Goal: Task Accomplishment & Management: Manage account settings

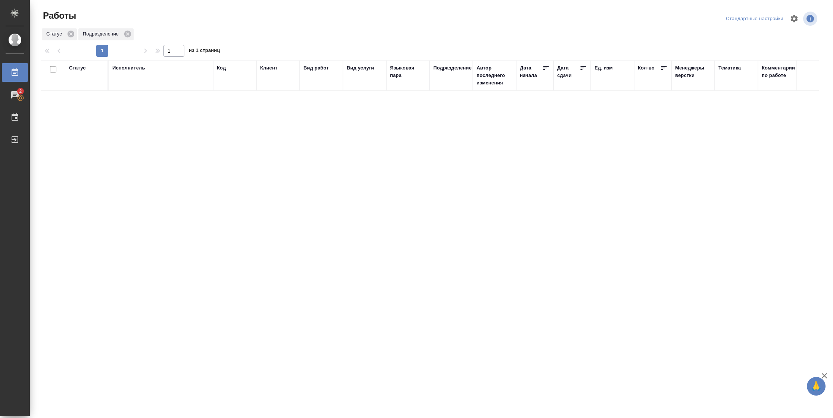
click at [78, 62] on th "Статус" at bounding box center [86, 75] width 43 height 31
click at [79, 65] on div "Статус" at bounding box center [77, 67] width 17 height 7
click at [91, 99] on div "Подбор Готов к работе" at bounding box center [80, 89] width 22 height 29
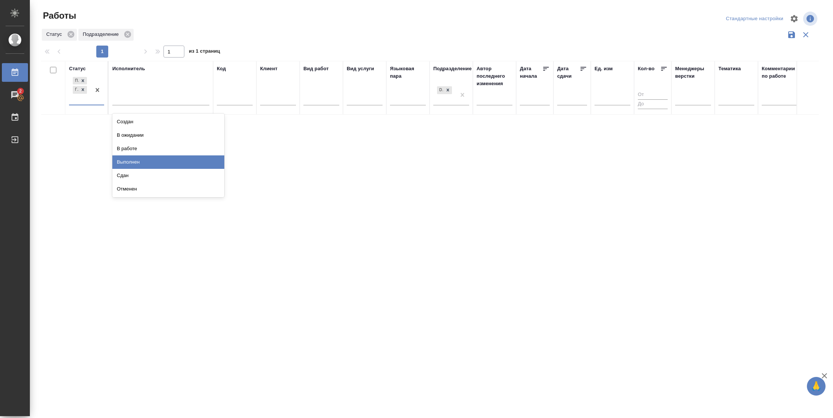
click at [133, 162] on div "Выполнен" at bounding box center [168, 161] width 112 height 13
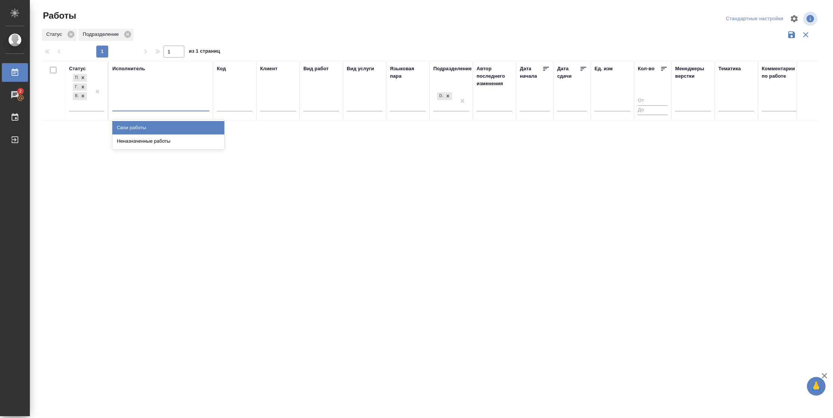
drag, startPoint x: 202, startPoint y: 103, endPoint x: 202, endPoint y: 118, distance: 15.3
click at [202, 103] on div at bounding box center [160, 103] width 97 height 11
click at [202, 124] on div "Свои работы" at bounding box center [168, 127] width 112 height 13
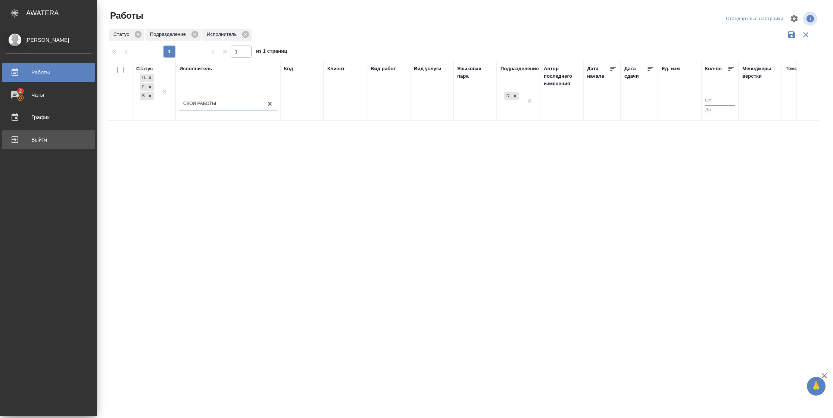
click at [17, 137] on div "Выйти" at bounding box center [49, 139] width 86 height 11
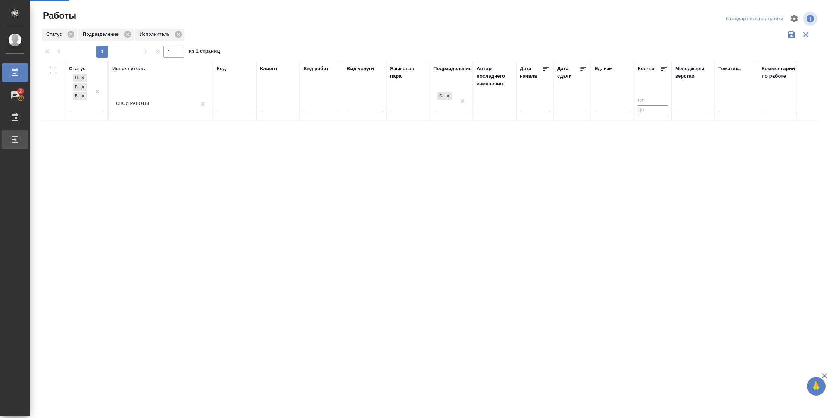
click at [15, 140] on icon at bounding box center [15, 139] width 7 height 7
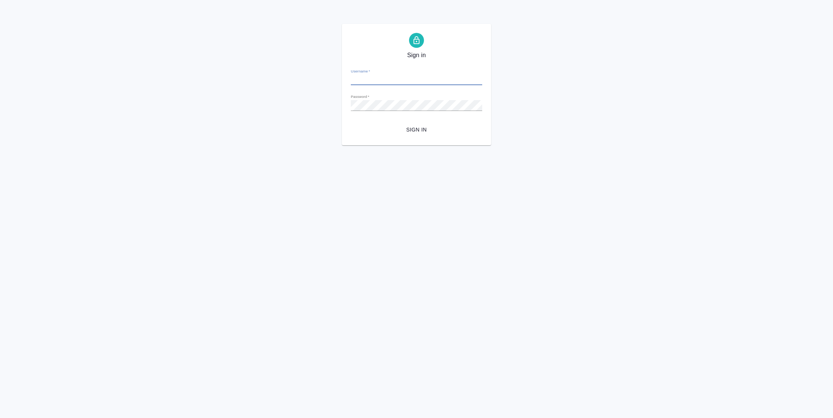
type input "[PERSON_NAME][EMAIL_ADDRESS][DOMAIN_NAME]"
click at [413, 125] on span "Sign in" at bounding box center [416, 129] width 119 height 9
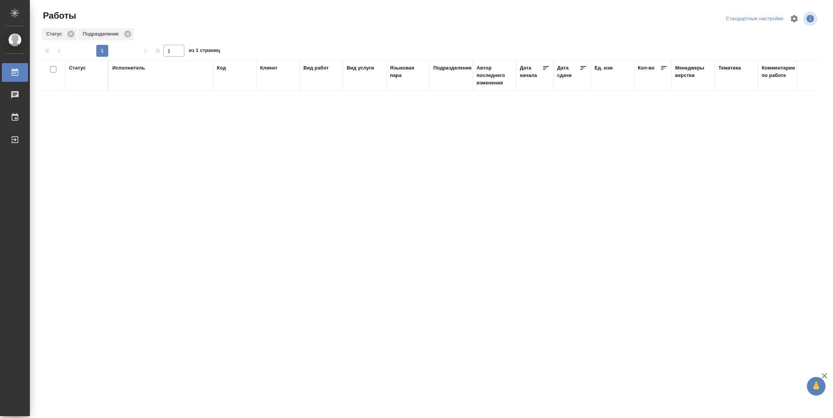
click at [84, 71] on div "Статус" at bounding box center [77, 67] width 17 height 7
click at [93, 101] on div at bounding box center [97, 89] width 13 height 29
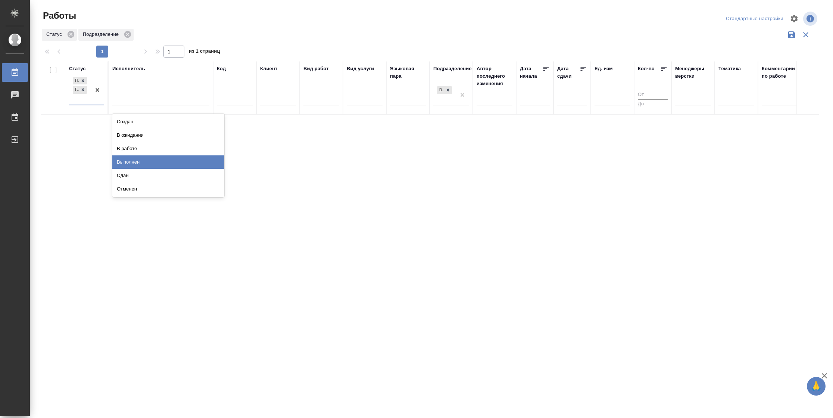
click at [129, 157] on div "Выполнен" at bounding box center [168, 161] width 112 height 13
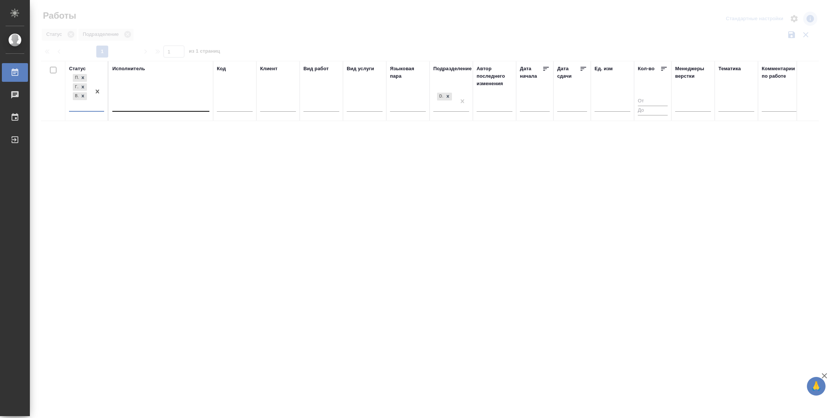
click at [138, 97] on div "Исполнитель" at bounding box center [160, 91] width 97 height 52
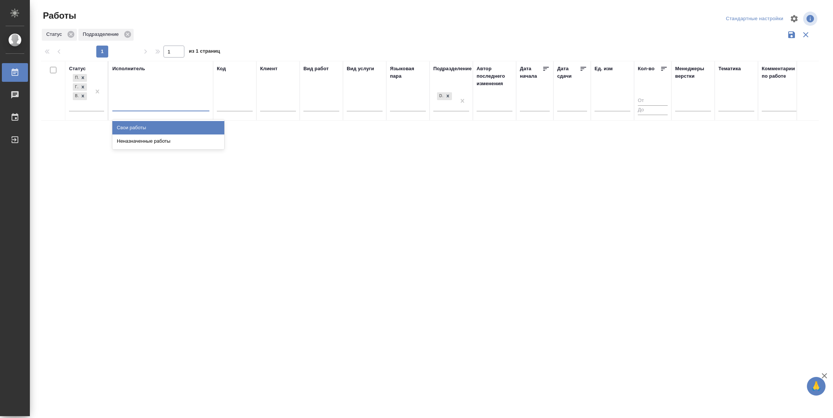
click at [138, 109] on div at bounding box center [160, 103] width 97 height 11
click at [142, 128] on div "Свои работы" at bounding box center [168, 127] width 112 height 13
click at [98, 105] on div at bounding box center [97, 91] width 13 height 38
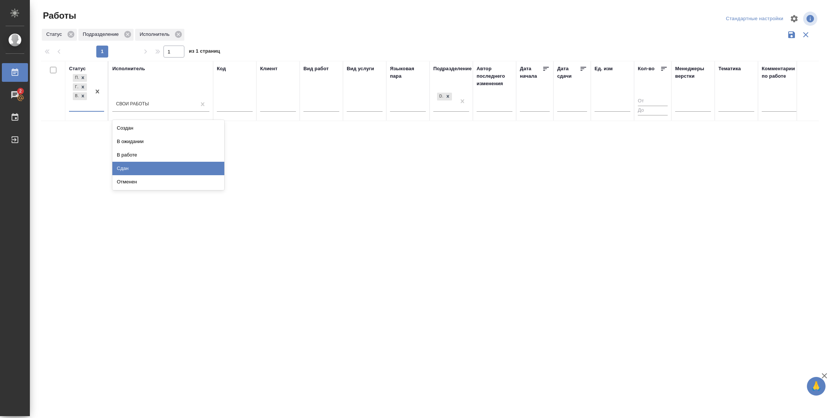
click at [130, 168] on div "Сдан" at bounding box center [168, 168] width 112 height 13
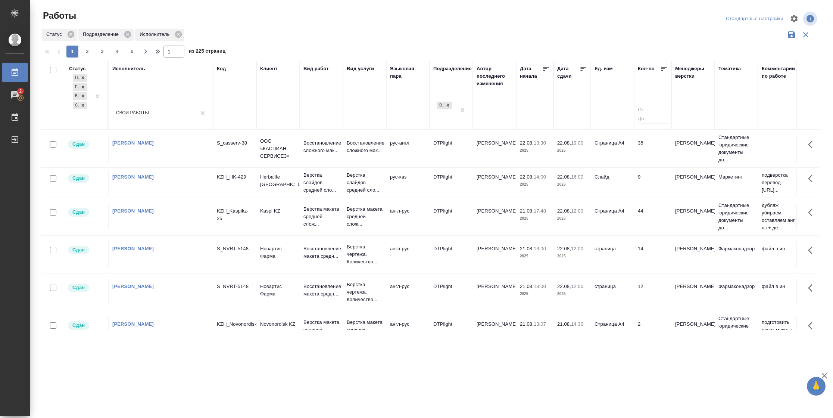
click at [583, 69] on icon at bounding box center [583, 68] width 7 height 7
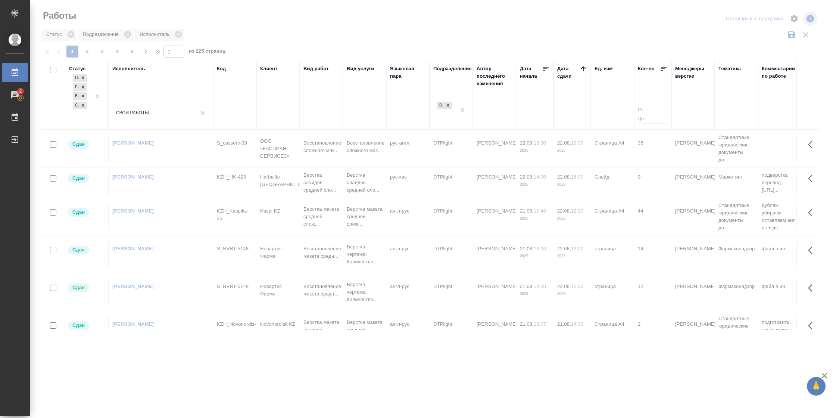
click at [583, 69] on icon at bounding box center [583, 68] width 7 height 7
